Goal: Information Seeking & Learning: Find specific fact

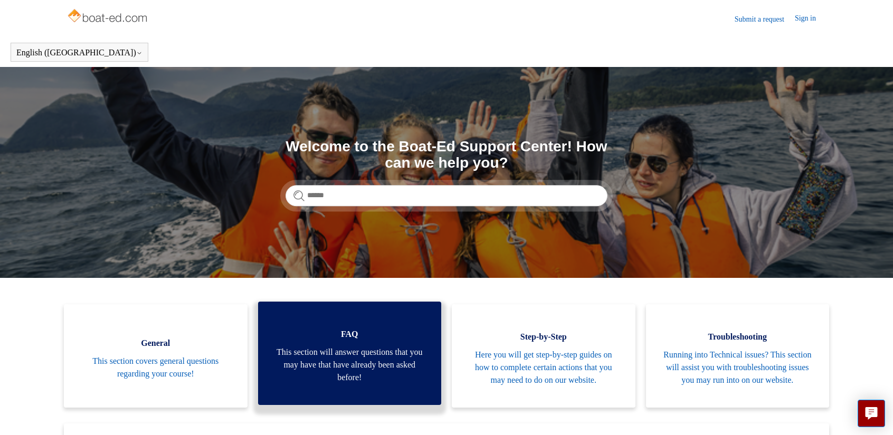
click at [357, 384] on span "This section will answer questions that you may have that have already been ask…" at bounding box center [350, 365] width 152 height 38
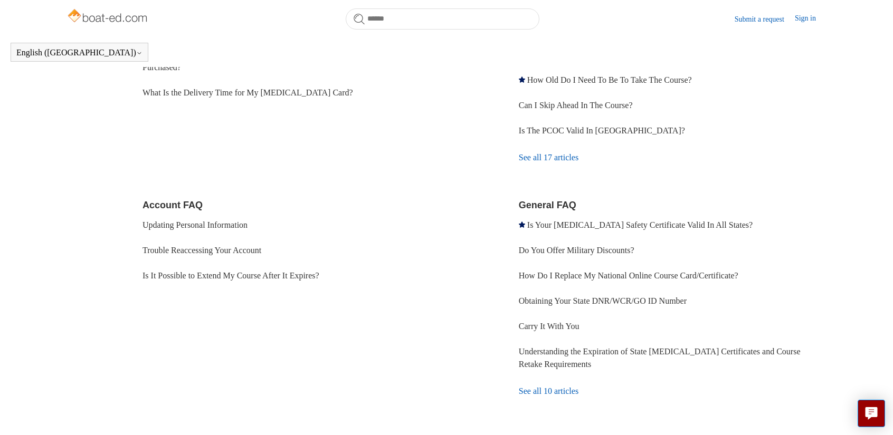
scroll to position [234, 0]
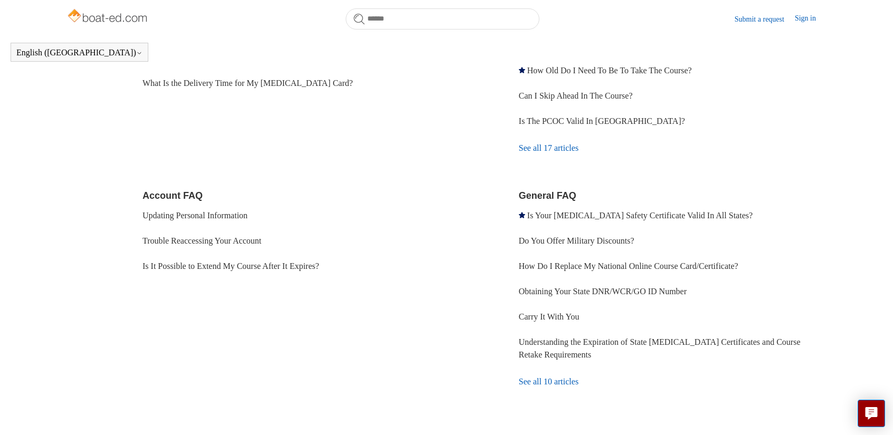
click at [541, 379] on link "See all 10 articles" at bounding box center [673, 382] width 308 height 28
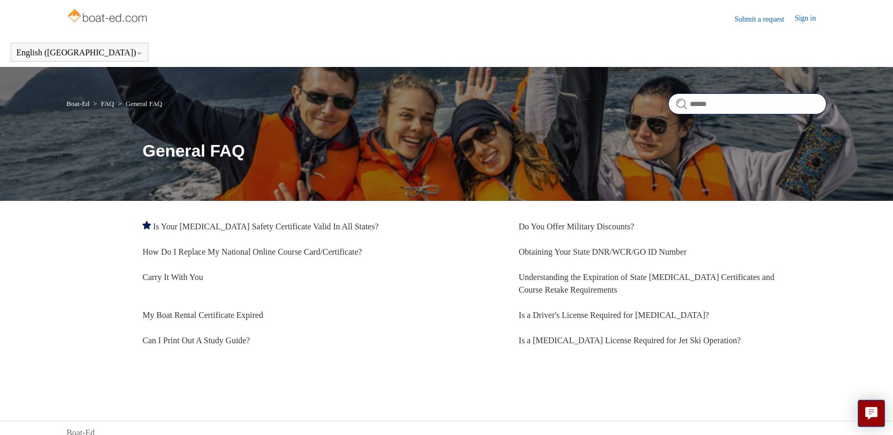
click at [707, 105] on input "Search" at bounding box center [747, 103] width 158 height 21
type input "**********"
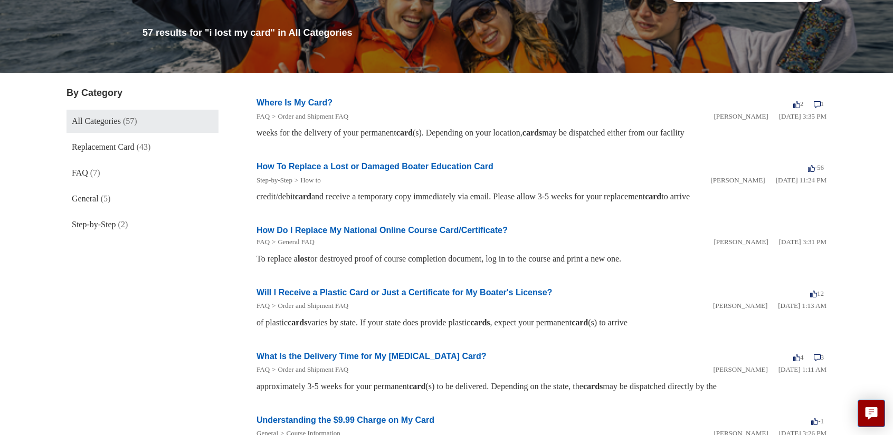
scroll to position [53, 0]
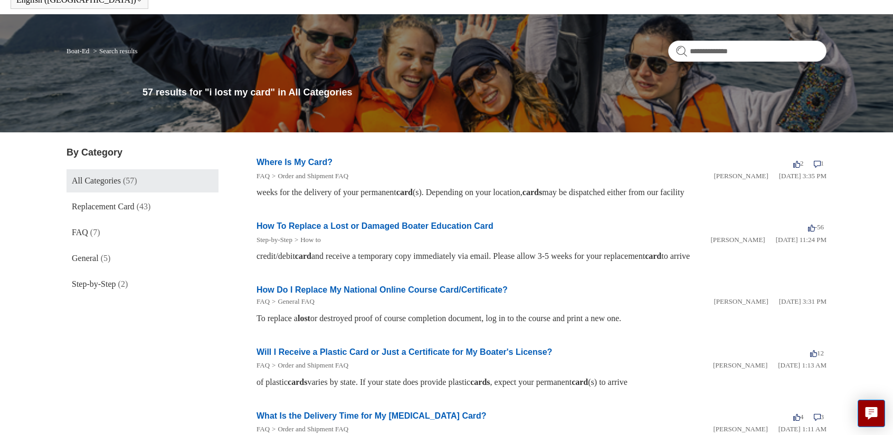
click at [389, 226] on link "How To Replace a Lost or Damaged Boater Education Card" at bounding box center [374, 226] width 237 height 9
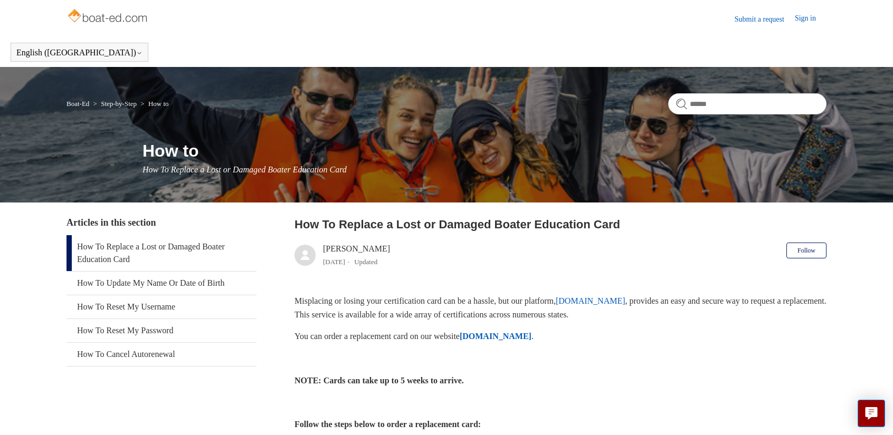
scroll to position [53, 0]
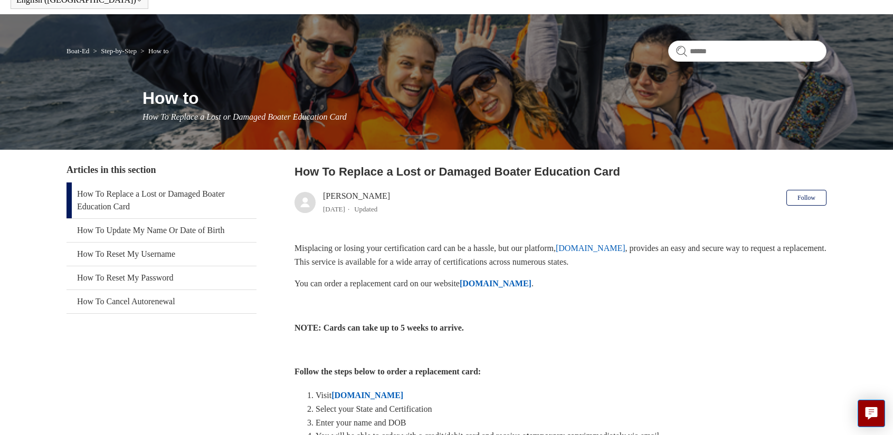
click at [513, 284] on strong "[DOMAIN_NAME]" at bounding box center [495, 283] width 72 height 9
